Goal: Information Seeking & Learning: Understand process/instructions

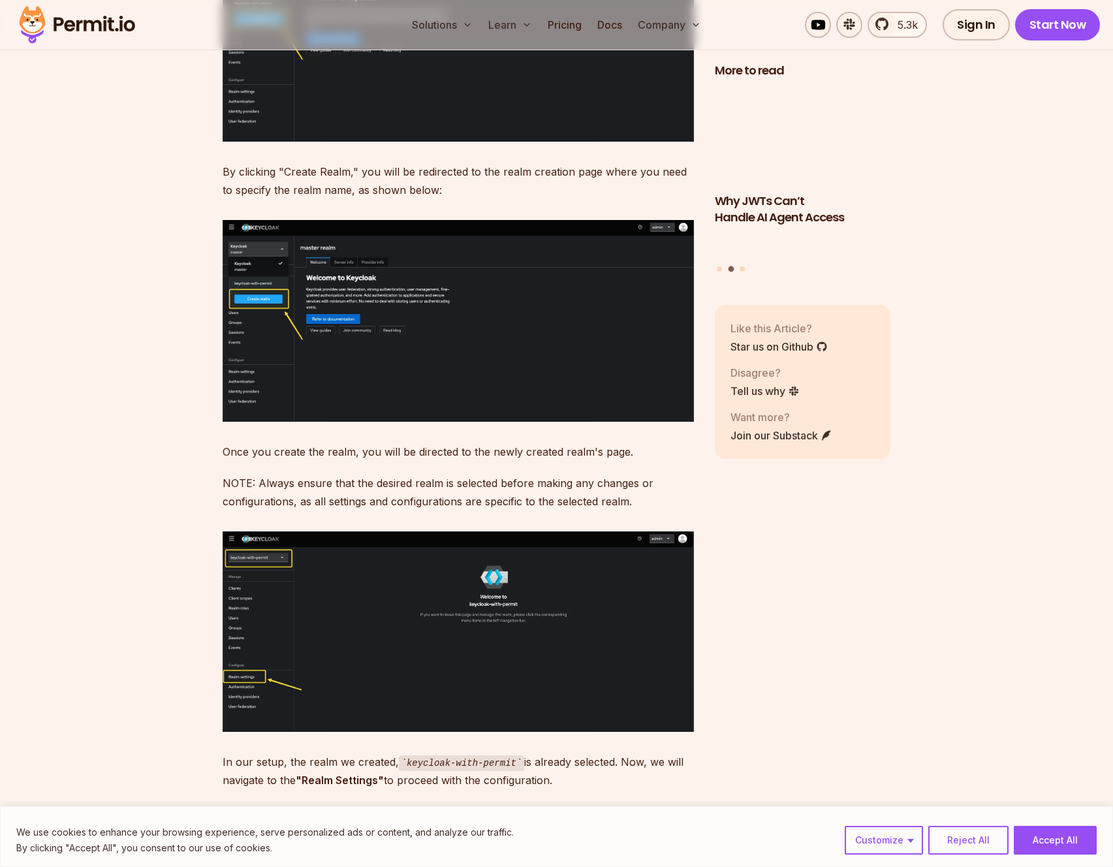
scroll to position [3688, 0]
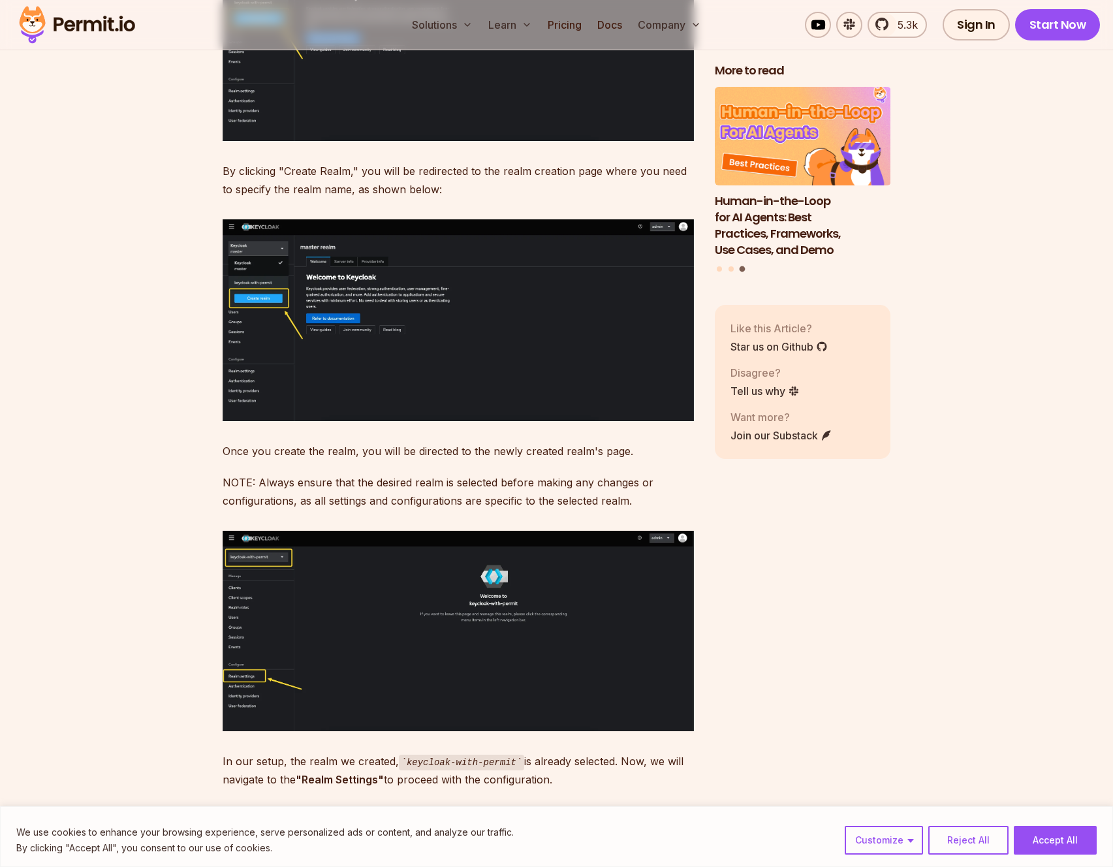
click at [243, 442] on p "Once you create the realm, you will be directed to the newly created realm's pa…" at bounding box center [458, 451] width 471 height 18
click at [244, 442] on p "Once you create the realm, you will be directed to the newly created realm's pa…" at bounding box center [458, 451] width 471 height 18
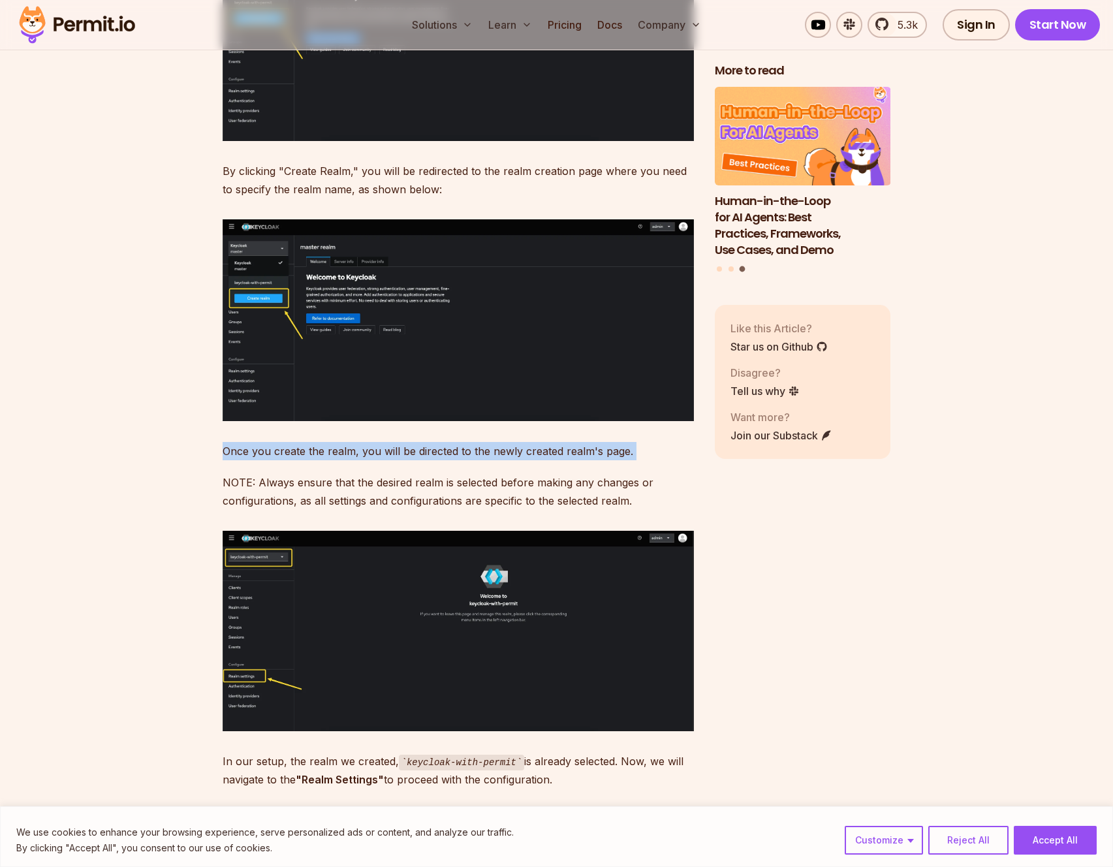
click at [244, 442] on p "Once you create the realm, you will be directed to the newly created realm's pa…" at bounding box center [458, 451] width 471 height 18
click at [248, 442] on p "Once you create the realm, you will be directed to the newly created realm's pa…" at bounding box center [458, 451] width 471 height 18
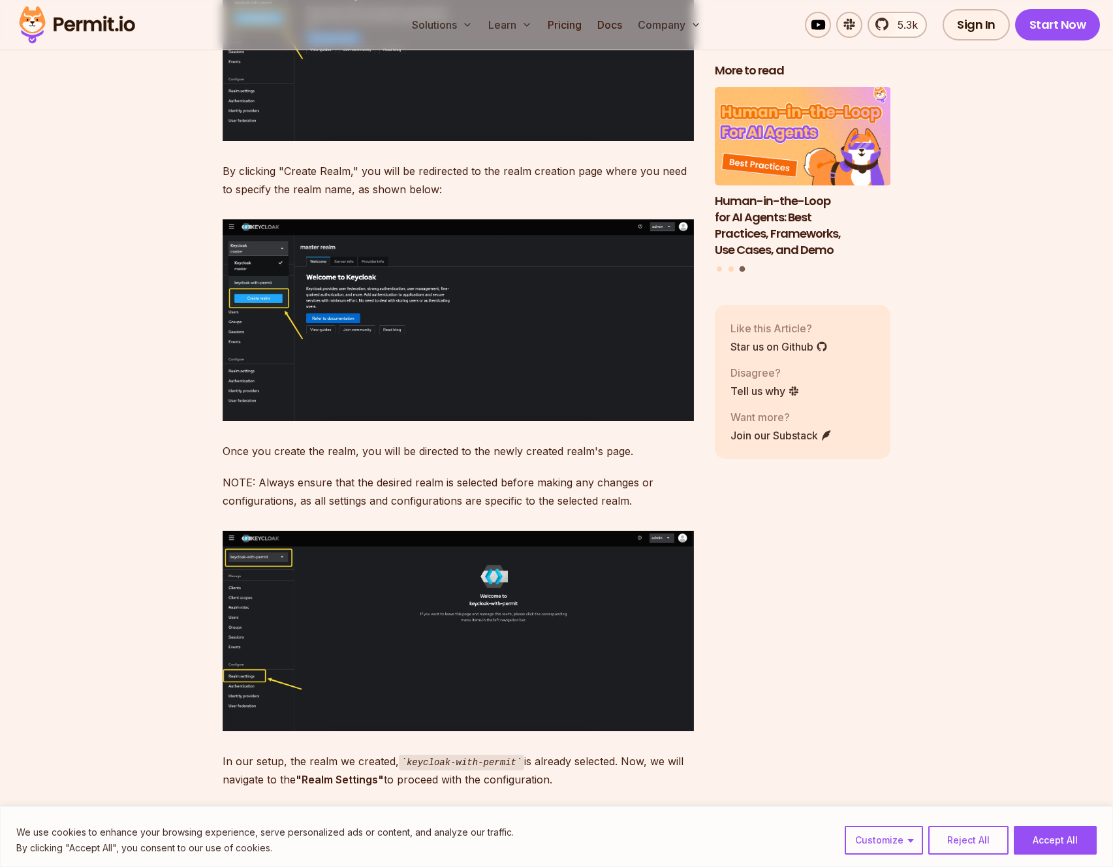
click at [260, 442] on p "Once you create the realm, you will be directed to the newly created realm's pa…" at bounding box center [458, 451] width 471 height 18
click at [256, 442] on p "Once you create the realm, you will be directed to the newly created realm's pa…" at bounding box center [458, 451] width 471 height 18
click at [262, 442] on p "Once you create the realm, you will be directed to the newly created realm's pa…" at bounding box center [458, 451] width 471 height 18
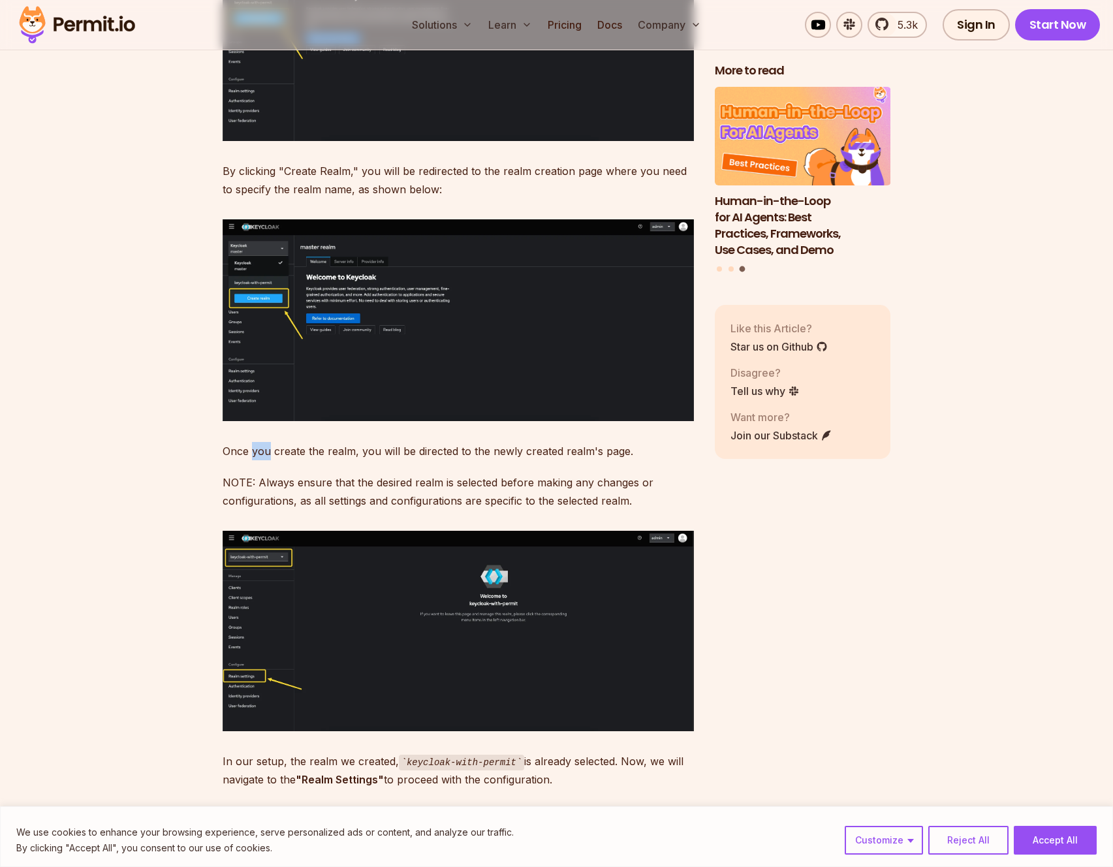
click at [262, 442] on p "Once you create the realm, you will be directed to the newly created realm's pa…" at bounding box center [458, 451] width 471 height 18
click at [259, 442] on p "Once you create the realm, you will be directed to the newly created realm's pa…" at bounding box center [458, 451] width 471 height 18
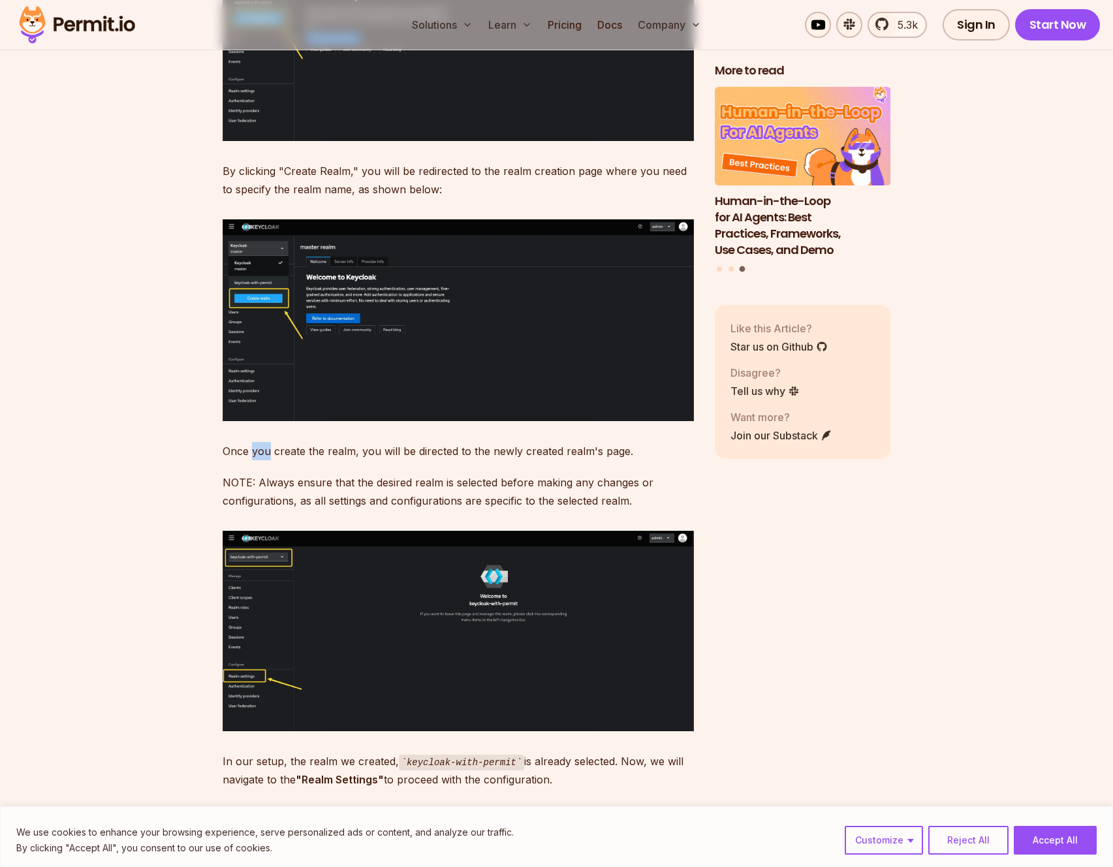
click at [260, 442] on p "Once you create the realm, you will be directed to the newly created realm's pa…" at bounding box center [458, 451] width 471 height 18
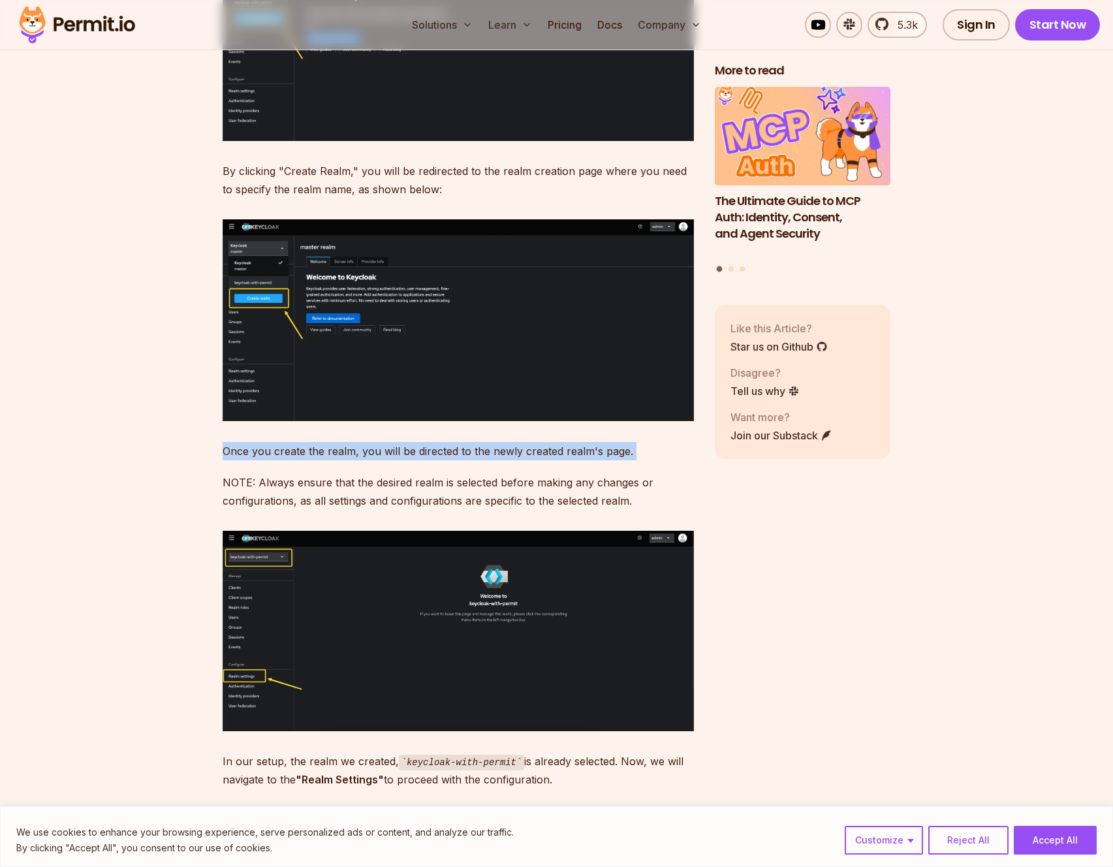
click at [299, 442] on p "Once you create the realm, you will be directed to the newly created realm's pa…" at bounding box center [458, 451] width 471 height 18
click at [248, 442] on p "Once you create the realm, you will be directed to the newly created realm's pa…" at bounding box center [458, 451] width 471 height 18
click at [249, 442] on p "Once you create the realm, you will be directed to the newly created realm's pa…" at bounding box center [458, 451] width 471 height 18
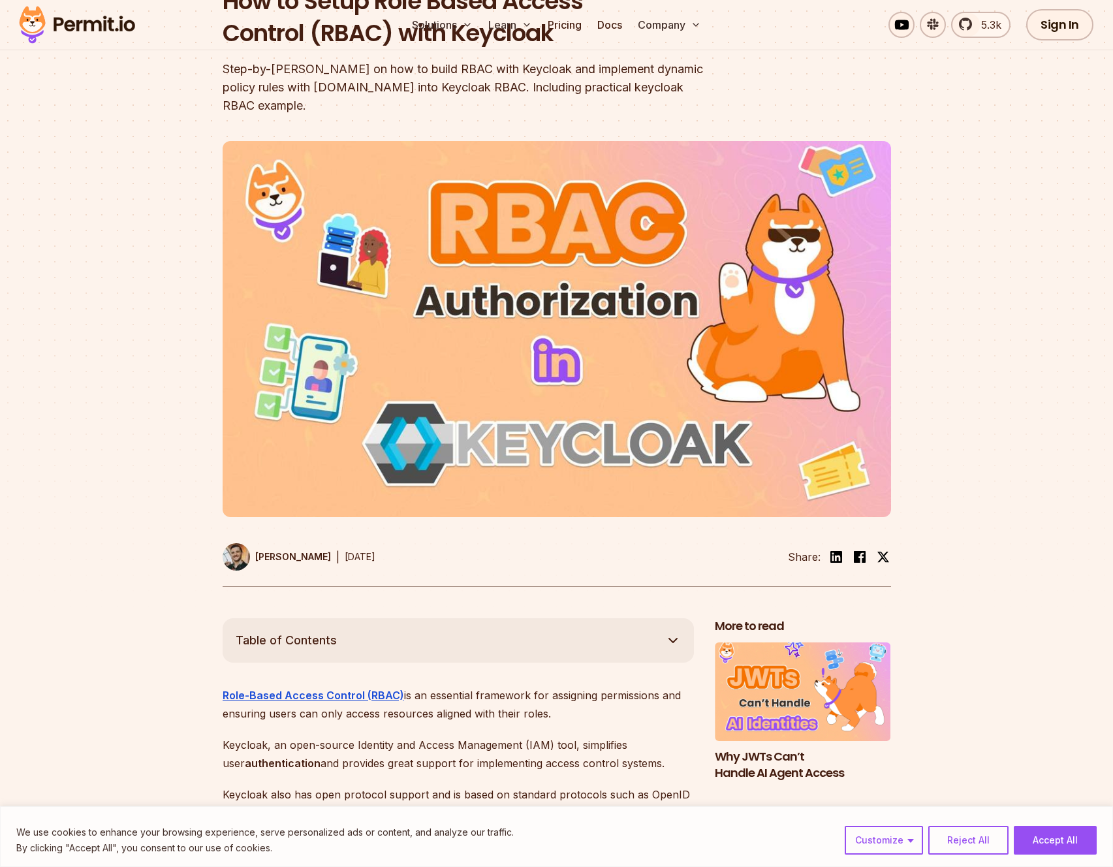
scroll to position [0, 0]
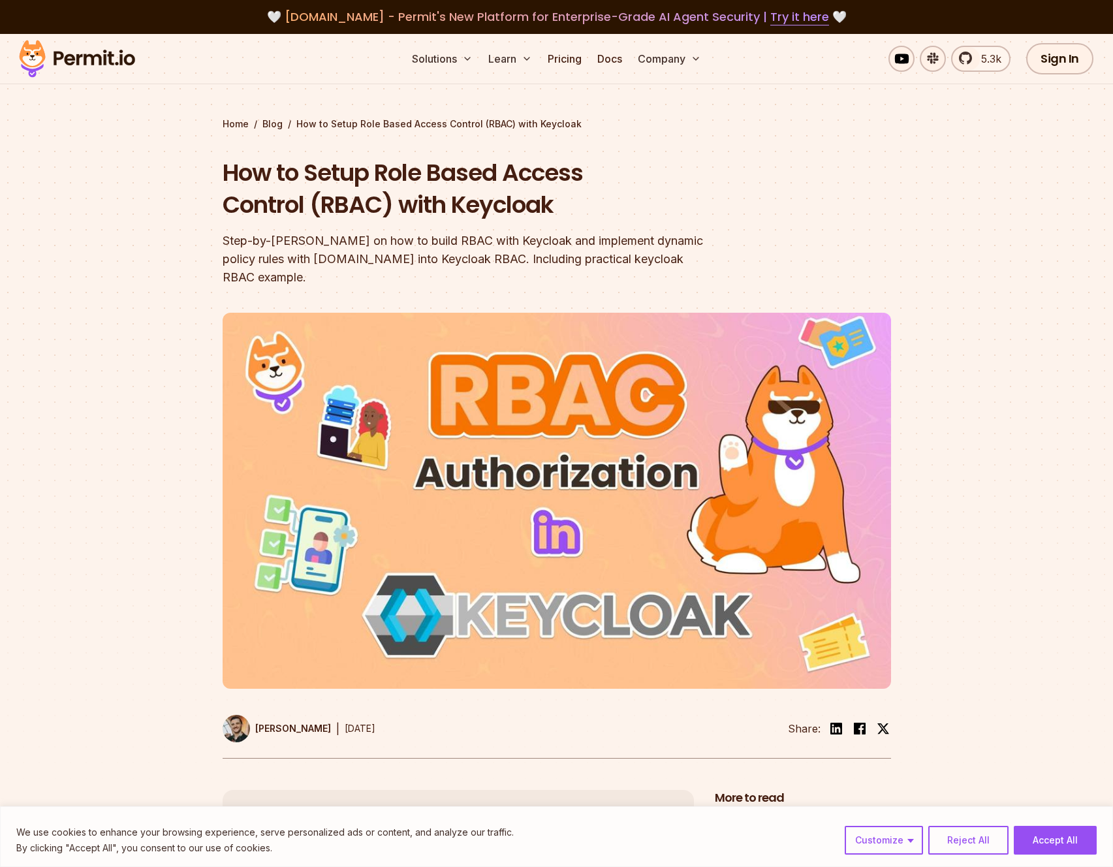
click at [181, 254] on section "Home / Blog / How to Setup Role Based Access Control (RBAC) with Keycloak How t…" at bounding box center [556, 412] width 1113 height 756
